Goal: Information Seeking & Learning: Learn about a topic

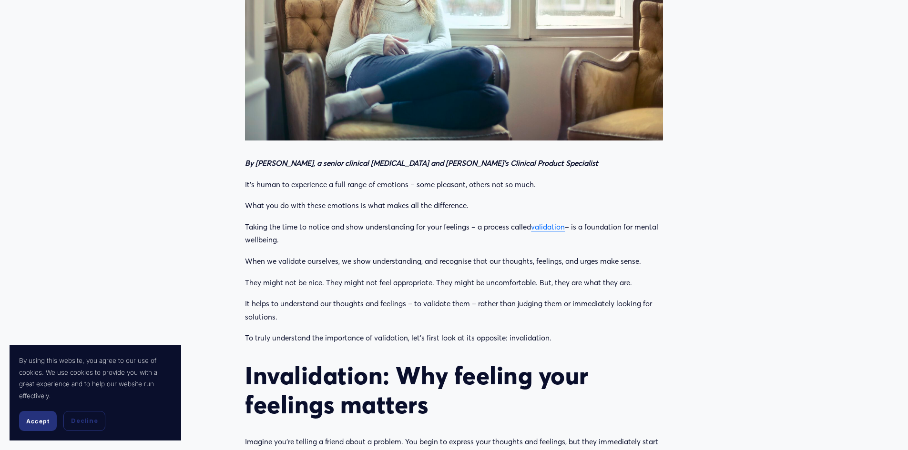
scroll to position [476, 0]
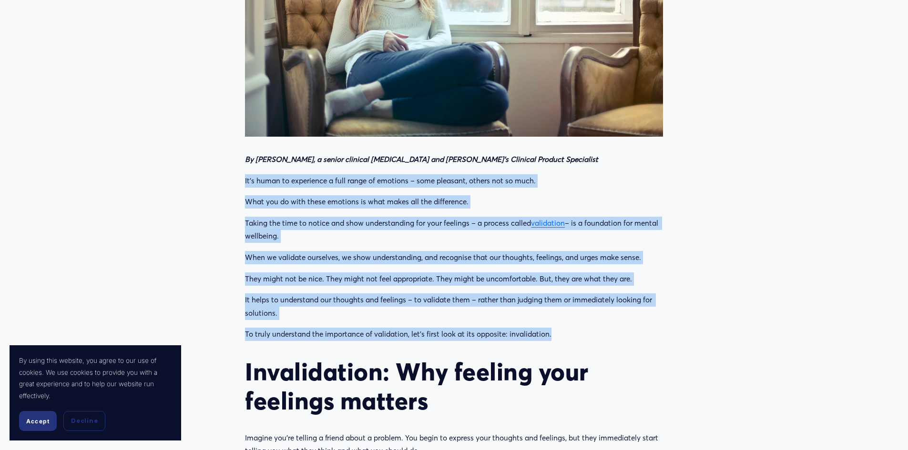
drag, startPoint x: 246, startPoint y: 178, endPoint x: 621, endPoint y: 325, distance: 402.6
copy div "It’s human to experience a full range of emotions – some pleasant, others not s…"
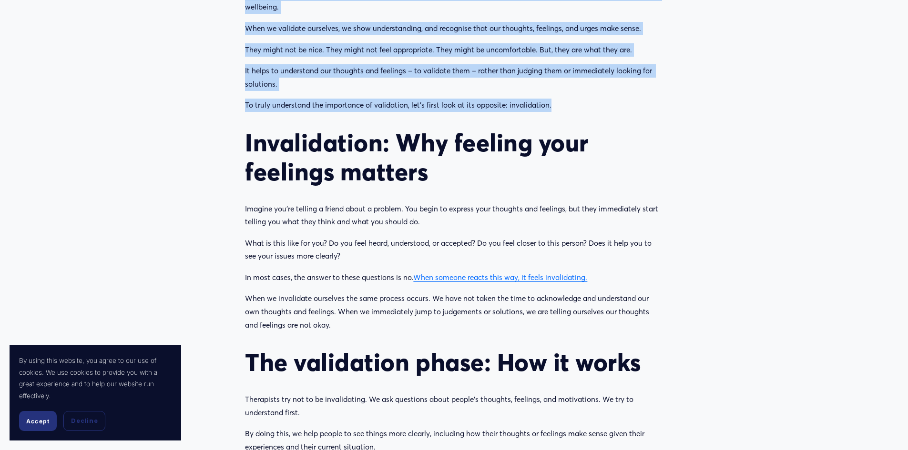
scroll to position [715, 0]
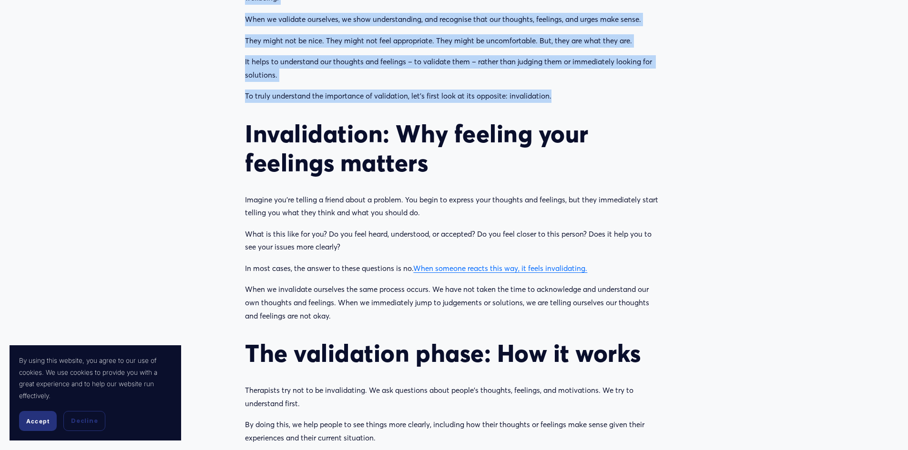
drag, startPoint x: 247, startPoint y: 134, endPoint x: 475, endPoint y: 314, distance: 291.1
copy div "Invalidation: Why feeling your feelings matters Imagine you’re telling a friend…"
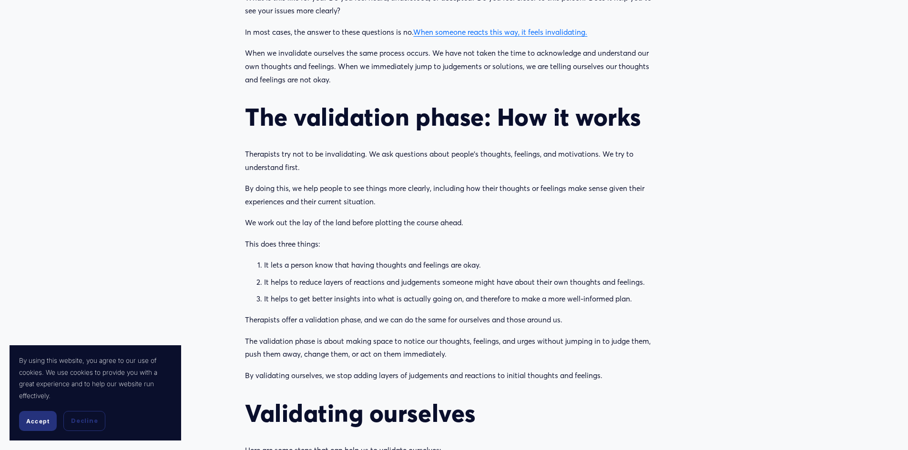
scroll to position [953, 0]
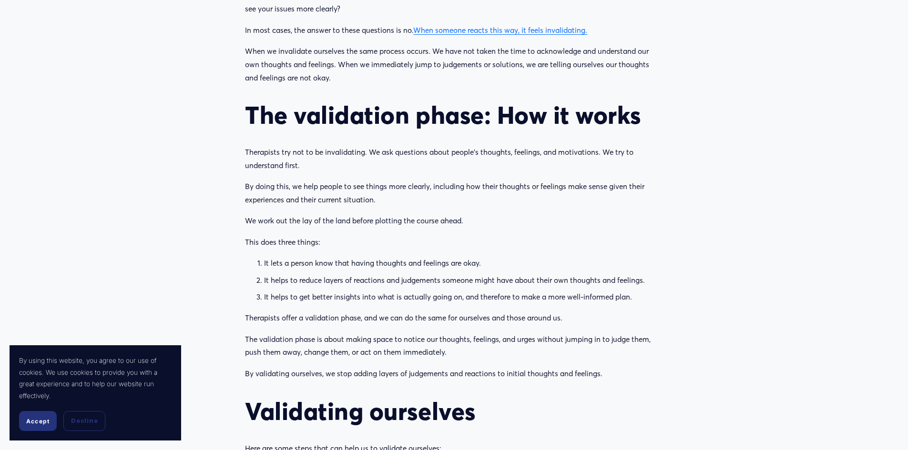
drag, startPoint x: 247, startPoint y: 108, endPoint x: 605, endPoint y: 371, distance: 444.7
copy div "Lor ipsumdolor sitam: Con ad elits Doeiusmodt inc utl et do magnaaliquae. Ad mi…"
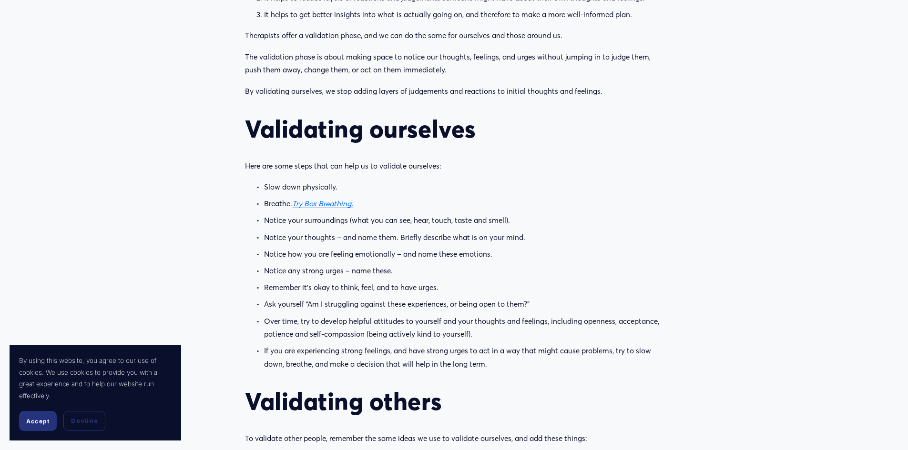
scroll to position [1239, 0]
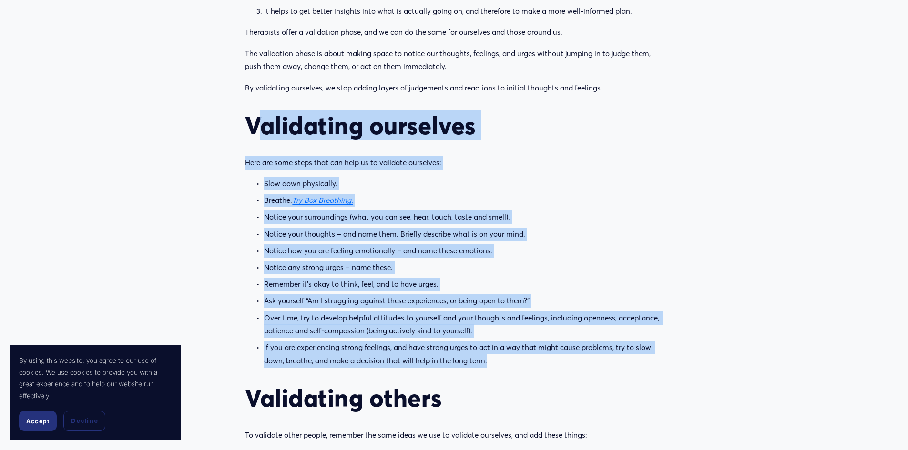
drag, startPoint x: 253, startPoint y: 123, endPoint x: 672, endPoint y: 359, distance: 479.9
click at [672, 359] on article "Validation: How to notice and accept your own feelings Communication Connect [D…" at bounding box center [454, 95] width 908 height 2569
copy div "alidating ourselves Here are some steps that can help us to validate ourselves:…"
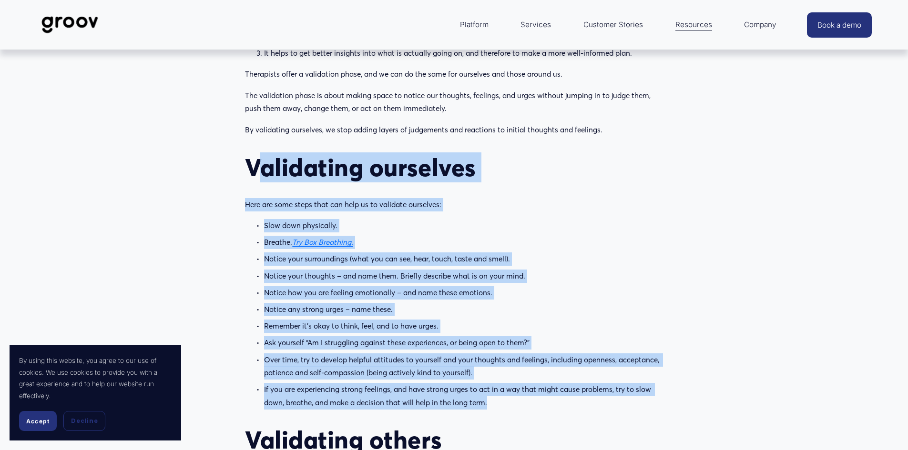
scroll to position [1191, 0]
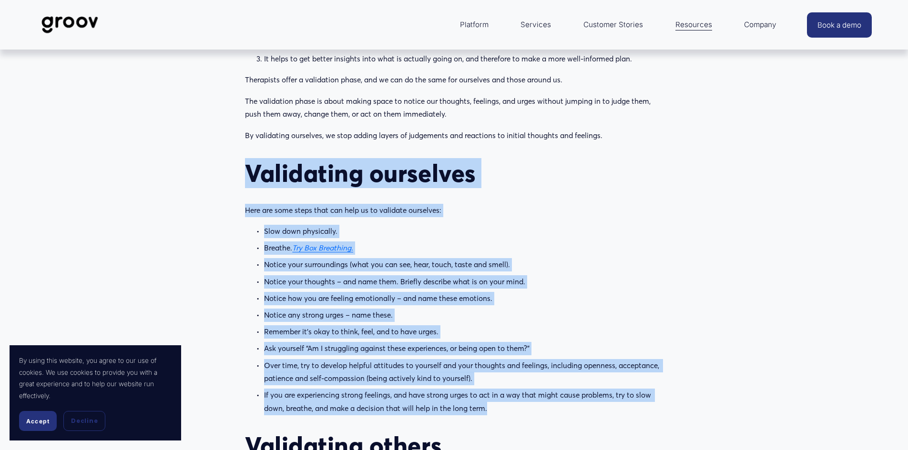
drag, startPoint x: 248, startPoint y: 167, endPoint x: 535, endPoint y: 409, distance: 375.9
click at [535, 409] on div "By [PERSON_NAME], a senior clinical [MEDICAL_DATA] and [PERSON_NAME]’s Clinical…" at bounding box center [453, 258] width 417 height 1641
copy div "Validating ourselves Here are some steps that can help us to validate ourselves…"
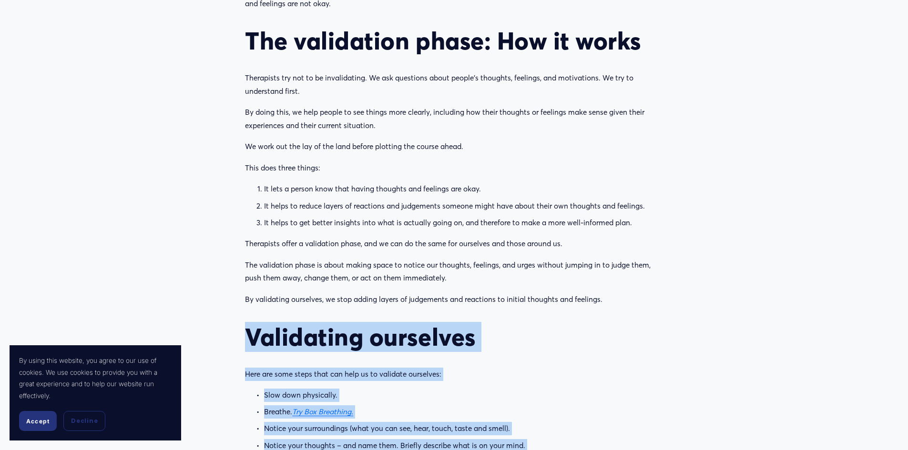
scroll to position [1048, 0]
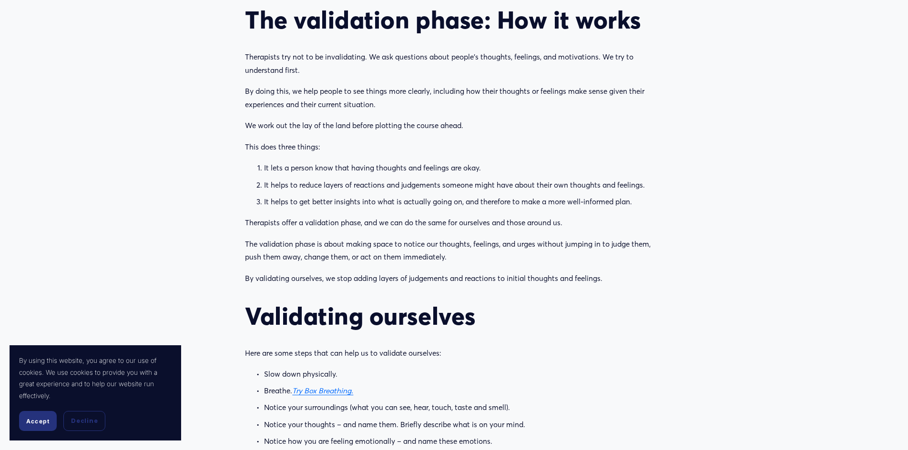
click at [325, 276] on p "By validating ourselves, we stop adding layers of judgements and reactions to i…" at bounding box center [453, 278] width 417 height 13
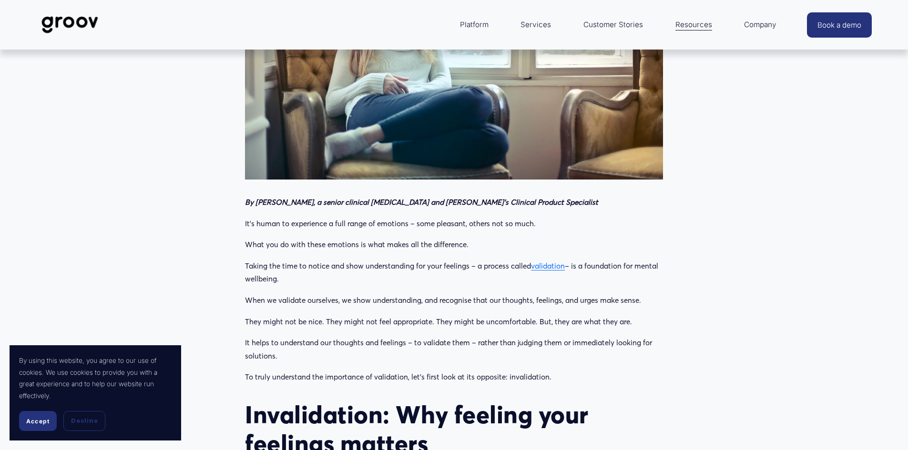
scroll to position [286, 0]
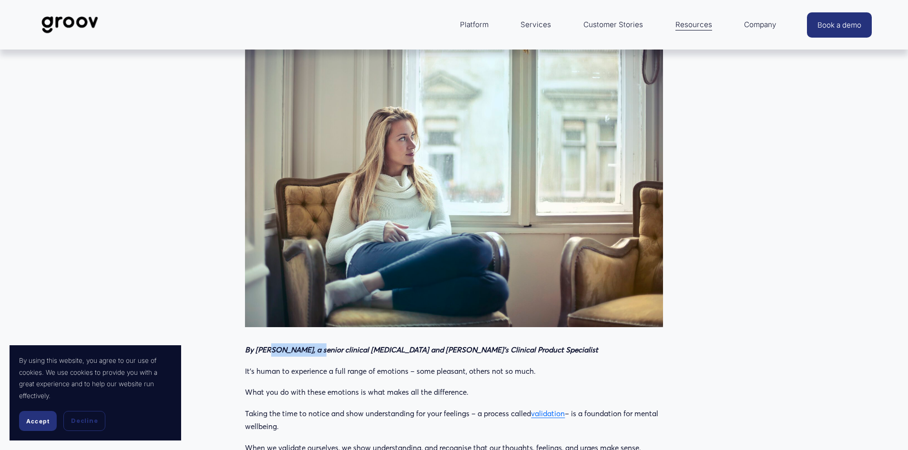
drag, startPoint x: 267, startPoint y: 350, endPoint x: 315, endPoint y: 356, distance: 48.0
click at [315, 356] on p "By [PERSON_NAME], a senior clinical [MEDICAL_DATA] and [PERSON_NAME]’s Clinical…" at bounding box center [453, 349] width 417 height 13
copy em "[PERSON_NAME]"
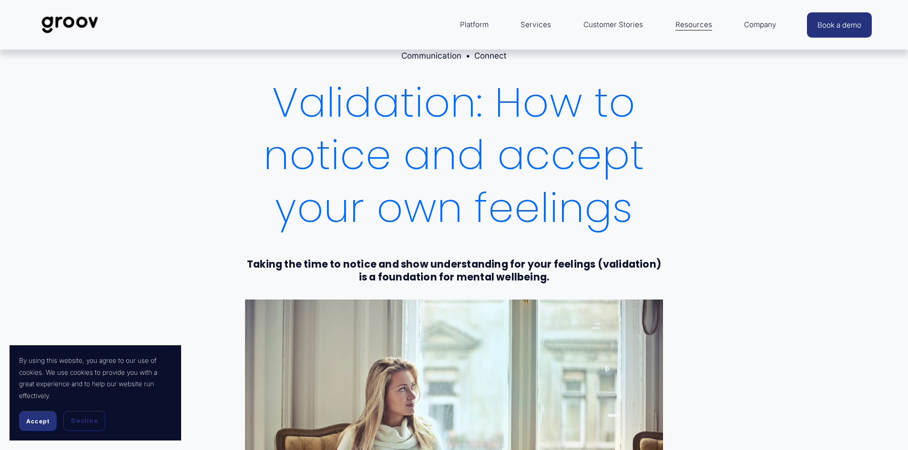
scroll to position [0, 0]
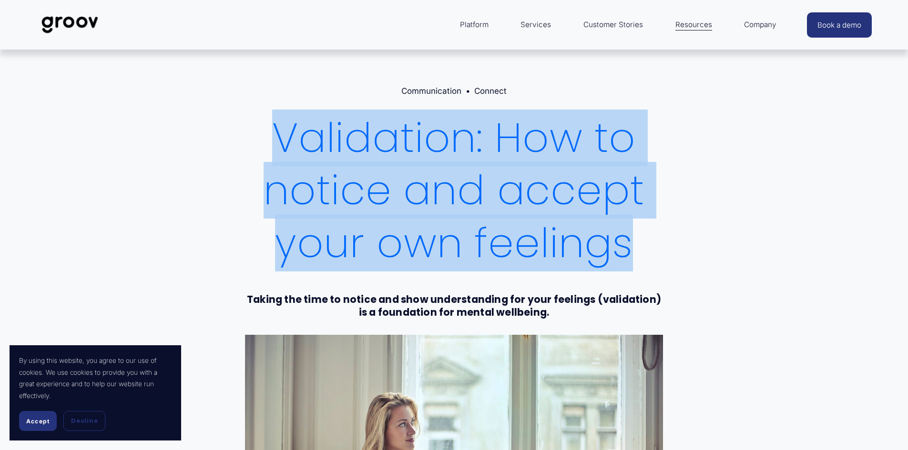
drag, startPoint x: 275, startPoint y: 128, endPoint x: 637, endPoint y: 240, distance: 378.4
click at [637, 240] on h1 "Validation: How to notice and accept your own feelings" at bounding box center [453, 191] width 417 height 158
copy h1 "Validation: How to notice and accept your own feelings"
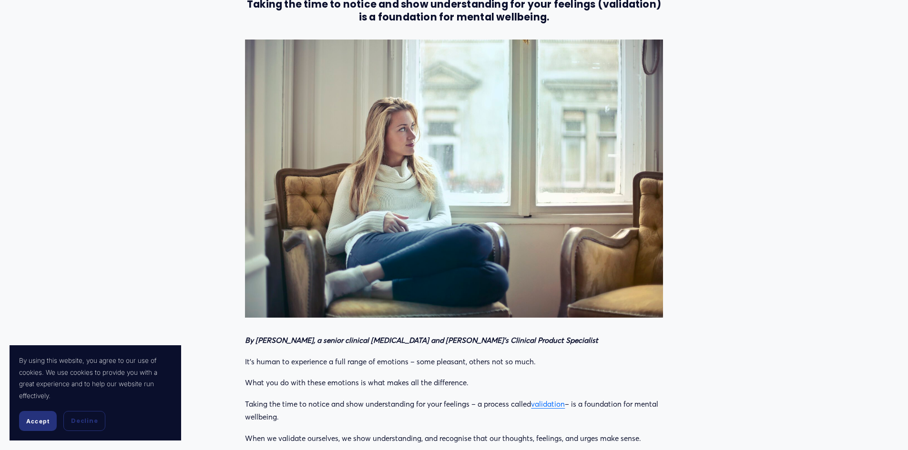
scroll to position [191, 0]
